Goal: Download file/media

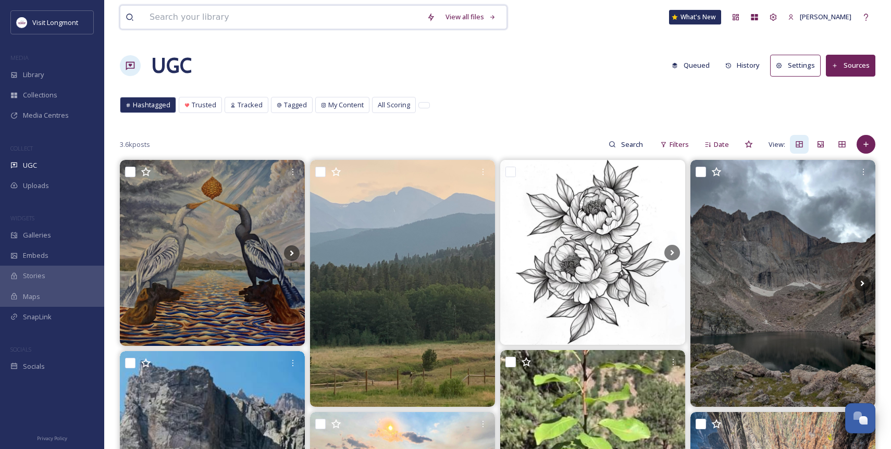
click at [231, 12] on input at bounding box center [282, 17] width 277 height 23
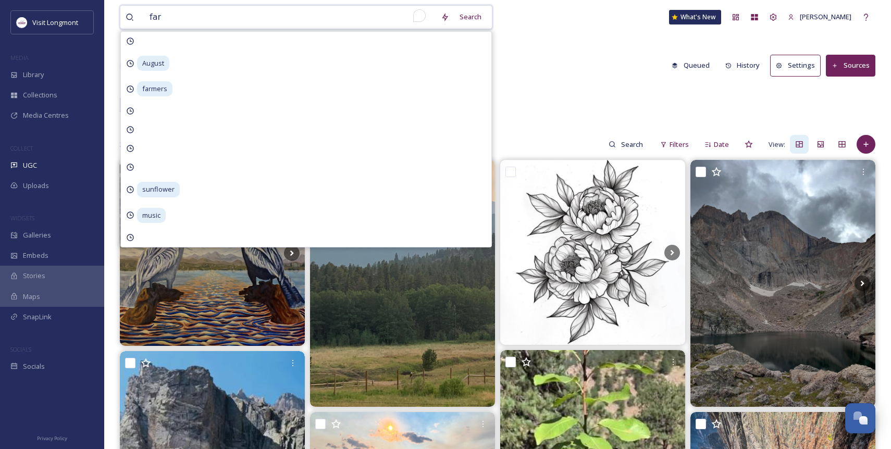
type input "farm"
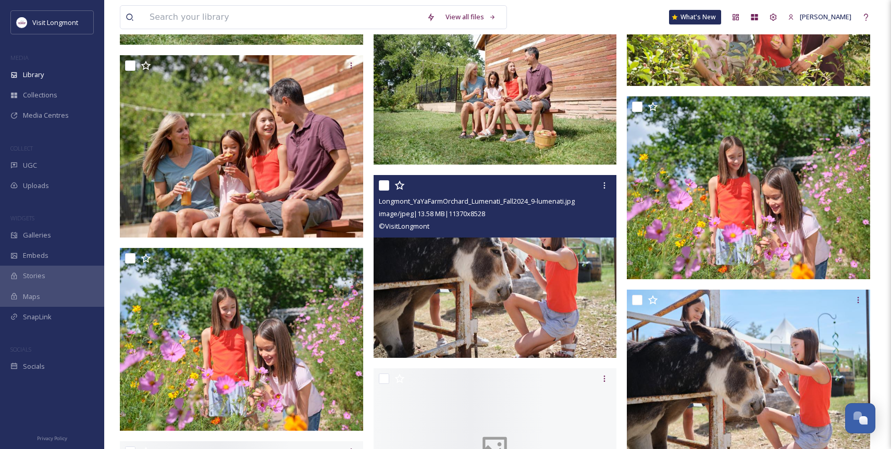
scroll to position [2152, 0]
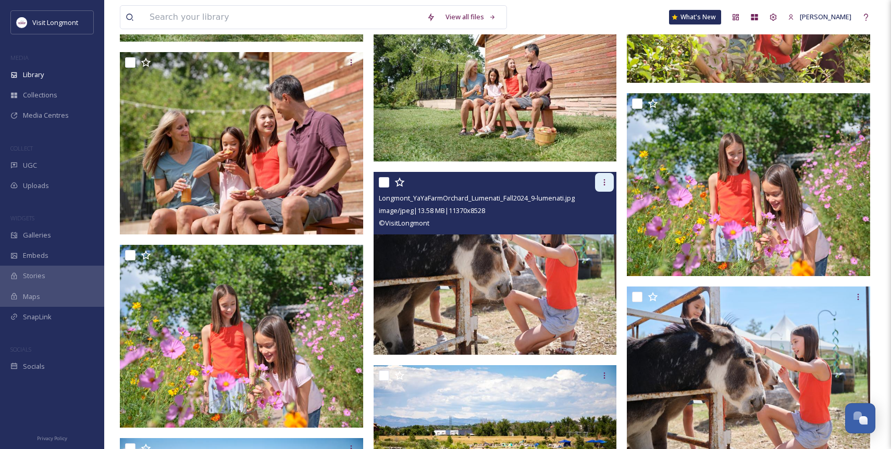
click at [603, 187] on div at bounding box center [604, 182] width 19 height 19
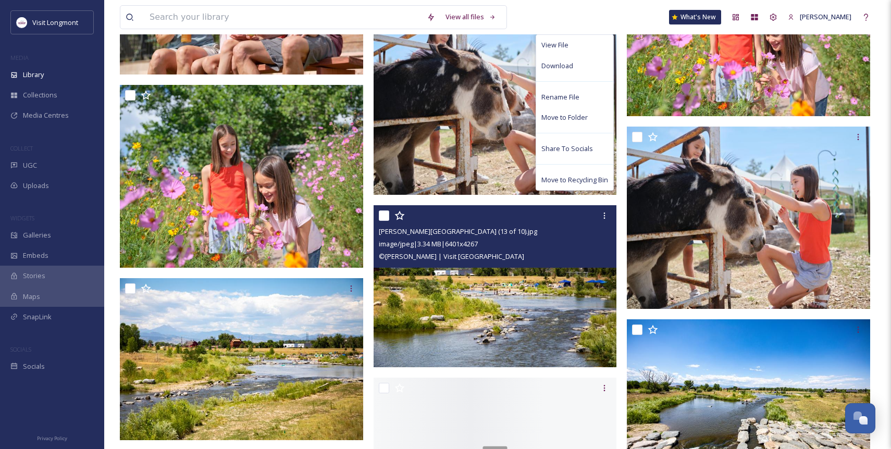
scroll to position [2312, 0]
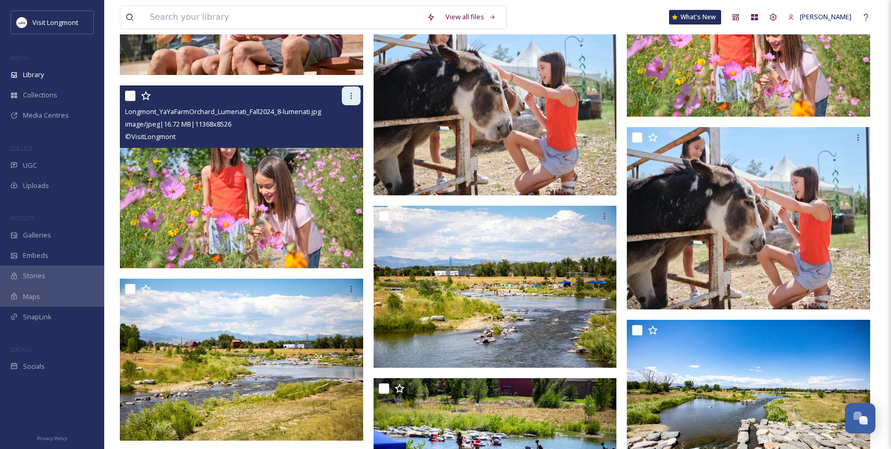
click at [351, 96] on icon at bounding box center [351, 96] width 8 height 8
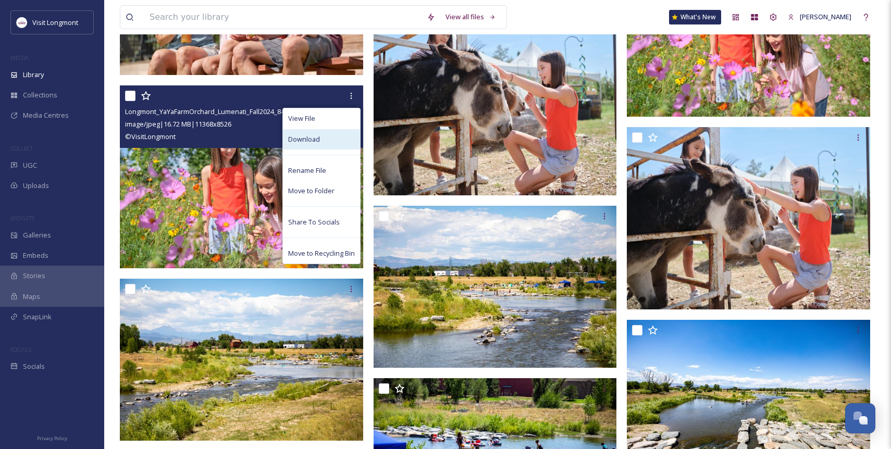
click at [317, 136] on span "Download" at bounding box center [304, 139] width 32 height 10
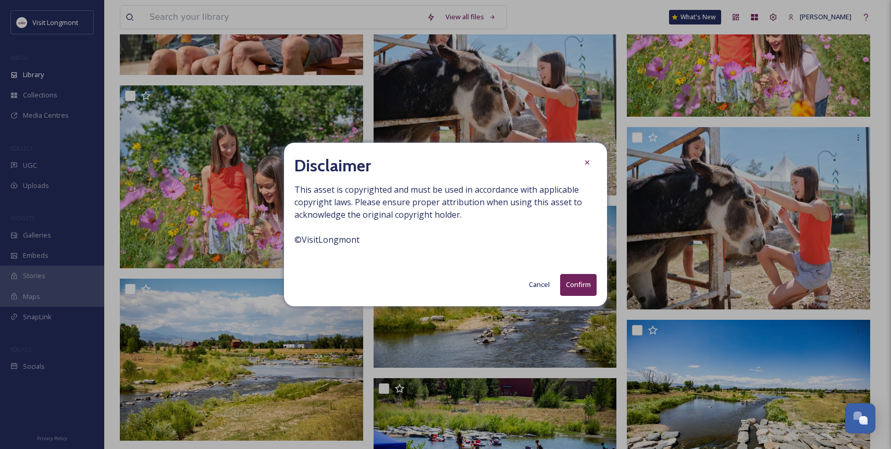
click at [579, 287] on button "Confirm" at bounding box center [578, 284] width 36 height 21
